Goal: Book appointment/travel/reservation

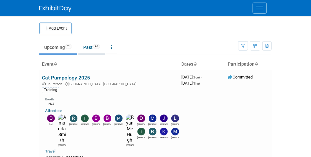
click at [86, 45] on link "Past 47" at bounding box center [91, 47] width 26 height 12
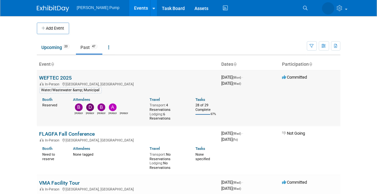
click at [42, 77] on link "WEFTEC 2025" at bounding box center [55, 78] width 33 height 6
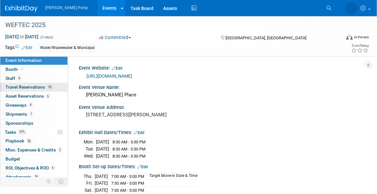
click at [15, 85] on span "Travel Reservations 10" at bounding box center [28, 87] width 47 height 5
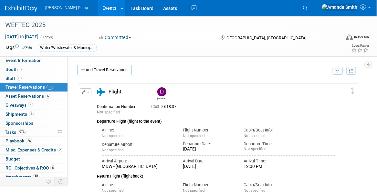
click at [109, 70] on link "Add Travel Reservation" at bounding box center [104, 70] width 54 height 10
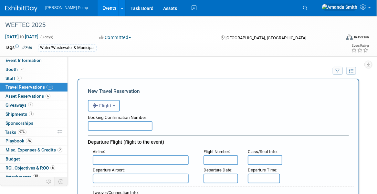
click at [107, 106] on span "Flight" at bounding box center [101, 105] width 19 height 5
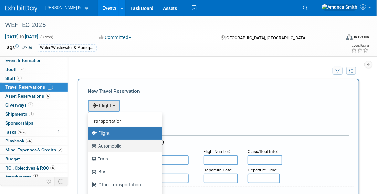
click at [114, 147] on label "Automobile" at bounding box center [123, 146] width 64 height 10
click at [89, 147] on input "Automobile" at bounding box center [87, 145] width 4 height 4
select select "4"
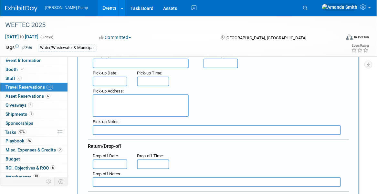
scroll to position [32, 0]
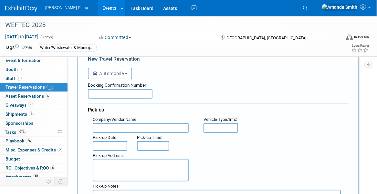
click at [134, 92] on input "text" at bounding box center [120, 94] width 65 height 10
type input "Uber"
drag, startPoint x: 104, startPoint y: 94, endPoint x: 60, endPoint y: 95, distance: 43.9
click at [114, 128] on input "text" at bounding box center [141, 128] width 96 height 10
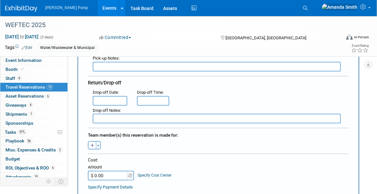
scroll to position [161, 0]
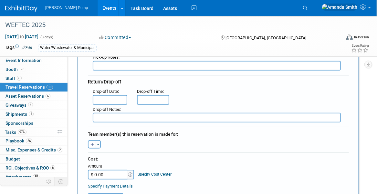
type input "Uber"
click at [110, 173] on input "$ 0.00" at bounding box center [108, 175] width 40 height 10
type input "$ 17.59"
click at [252, 162] on div "Cost: Amount $ 17.59 Specify Cost Center Cost Center -- Not Specified --" at bounding box center [218, 168] width 261 height 24
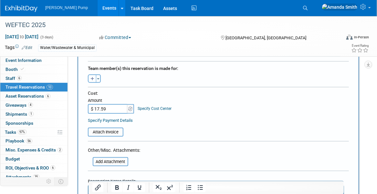
scroll to position [226, 0]
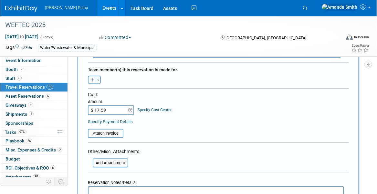
click at [90, 76] on button "button" at bounding box center [92, 80] width 8 height 8
select select
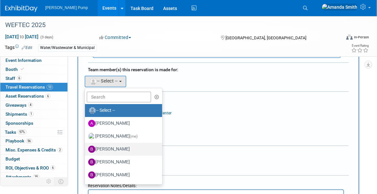
click at [108, 148] on label "Bobby Zitzka" at bounding box center [121, 149] width 67 height 10
click at [86, 148] on input "Bobby Zitzka" at bounding box center [84, 149] width 4 height 4
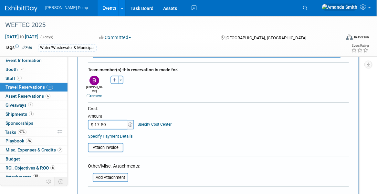
click at [232, 115] on div "Cost: Amount $ 17.59 Specify Cost Center Cost Center -- Not Specified --" at bounding box center [218, 118] width 261 height 24
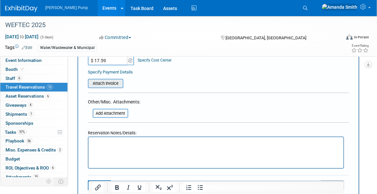
scroll to position [290, 0]
click at [100, 180] on button "Save" at bounding box center [99, 185] width 23 height 10
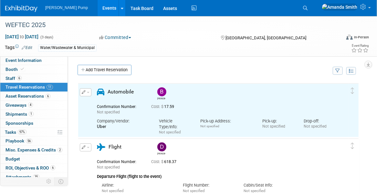
scroll to position [0, 0]
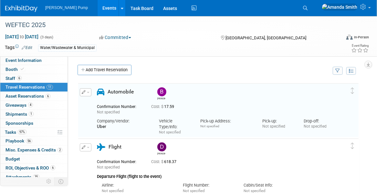
click at [82, 92] on icon "button" at bounding box center [84, 92] width 4 height 4
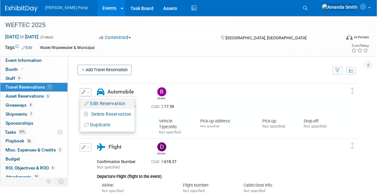
click at [91, 100] on button "Edit Reservation" at bounding box center [107, 103] width 55 height 9
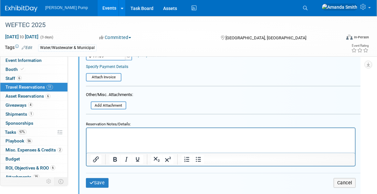
scroll to position [268, 0]
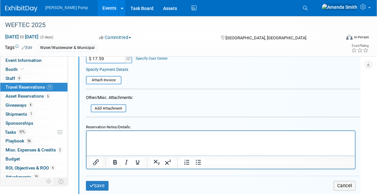
click at [153, 138] on p "Rich Text Area. Press ALT-0 for help." at bounding box center [220, 137] width 261 height 6
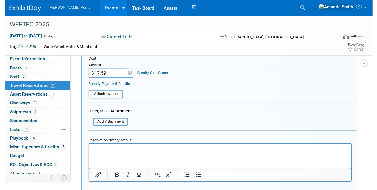
scroll to position [236, 0]
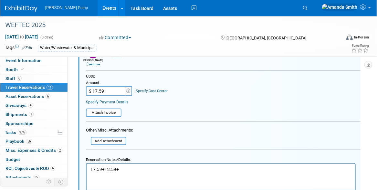
click at [124, 168] on p "17.59+13.59+" at bounding box center [220, 169] width 261 height 6
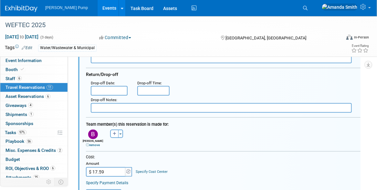
scroll to position [171, 0]
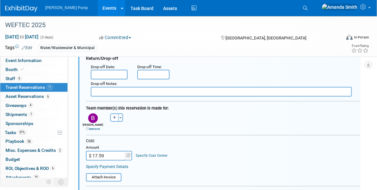
drag, startPoint x: 113, startPoint y: 154, endPoint x: 92, endPoint y: 157, distance: 21.5
click at [92, 157] on input "$ 17.59" at bounding box center [106, 156] width 40 height 10
drag, startPoint x: 107, startPoint y: 154, endPoint x: 91, endPoint y: 155, distance: 15.5
click at [91, 155] on input "$ 17.59" at bounding box center [106, 156] width 40 height 10
type input "$ 50.27"
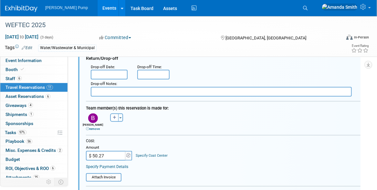
click at [248, 143] on div "Cost: Amount $ 50.27 Specify Cost Center Cost Center -- Not Specified --" at bounding box center [223, 149] width 274 height 22
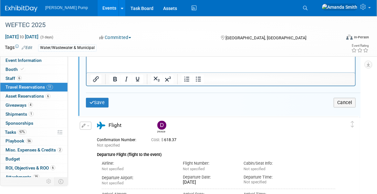
scroll to position [365, 0]
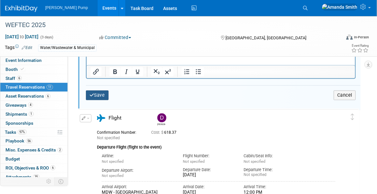
click at [105, 94] on button "Save" at bounding box center [97, 95] width 23 height 9
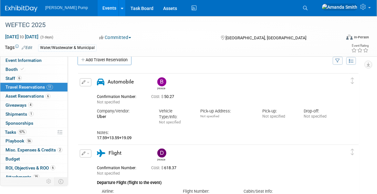
scroll to position [0, 0]
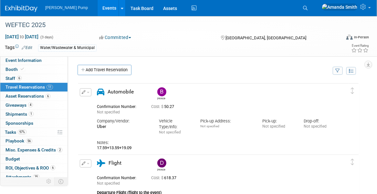
click at [100, 8] on link "Events" at bounding box center [109, 8] width 24 height 16
